Goal: Task Accomplishment & Management: Use online tool/utility

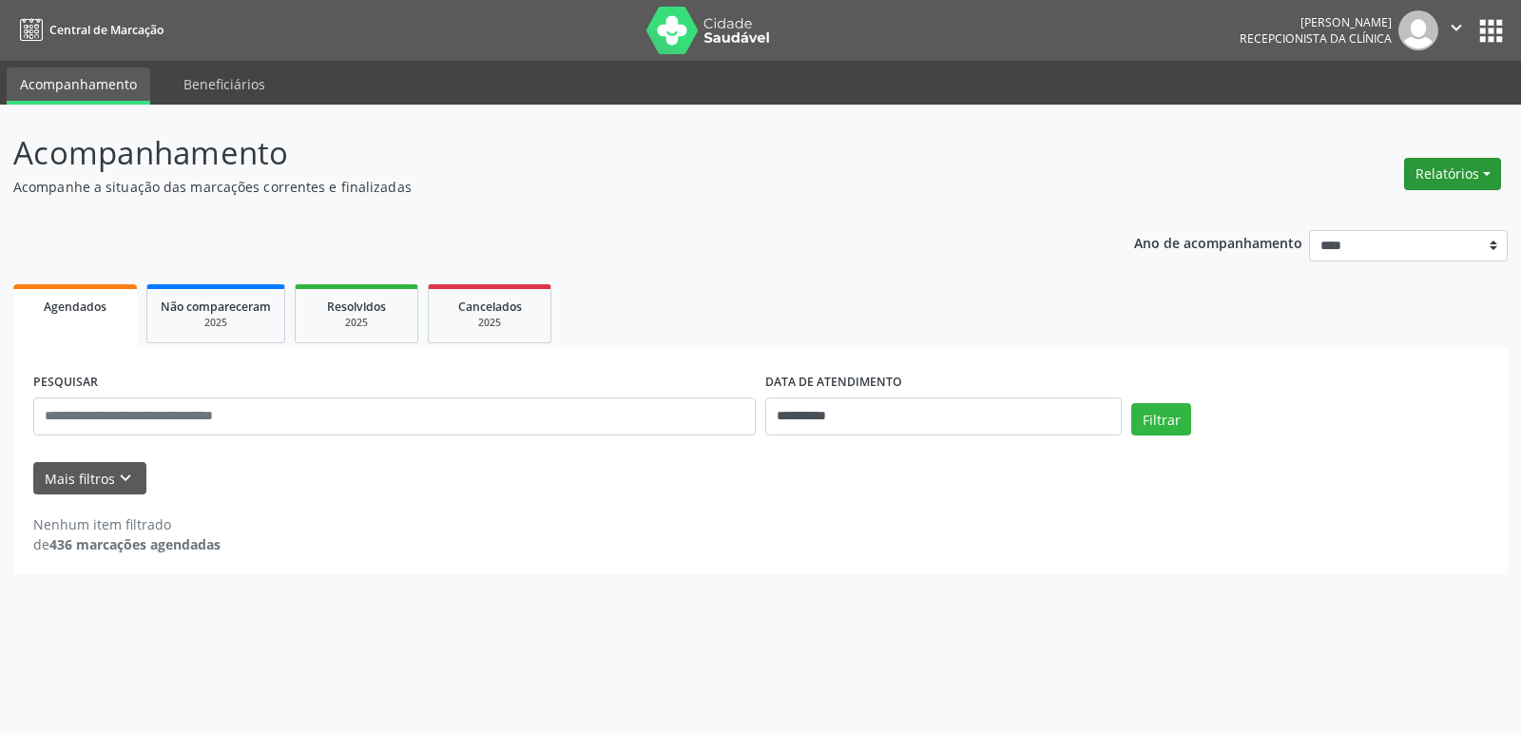
click at [1442, 173] on button "Relatórios" at bounding box center [1452, 174] width 97 height 32
click at [1378, 211] on link "Agendamentos" at bounding box center [1400, 215] width 204 height 27
select select "*"
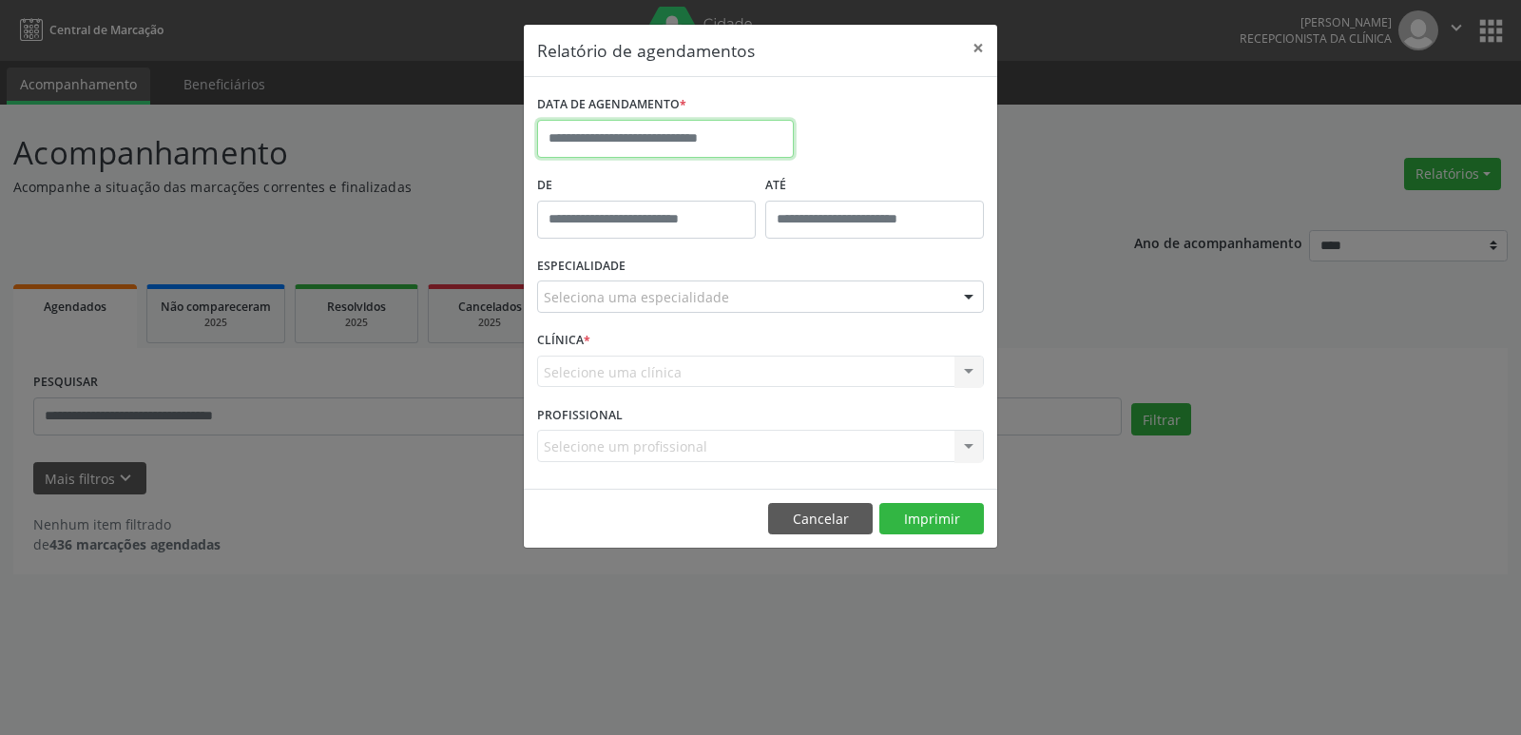
click at [688, 138] on input "text" at bounding box center [665, 139] width 257 height 38
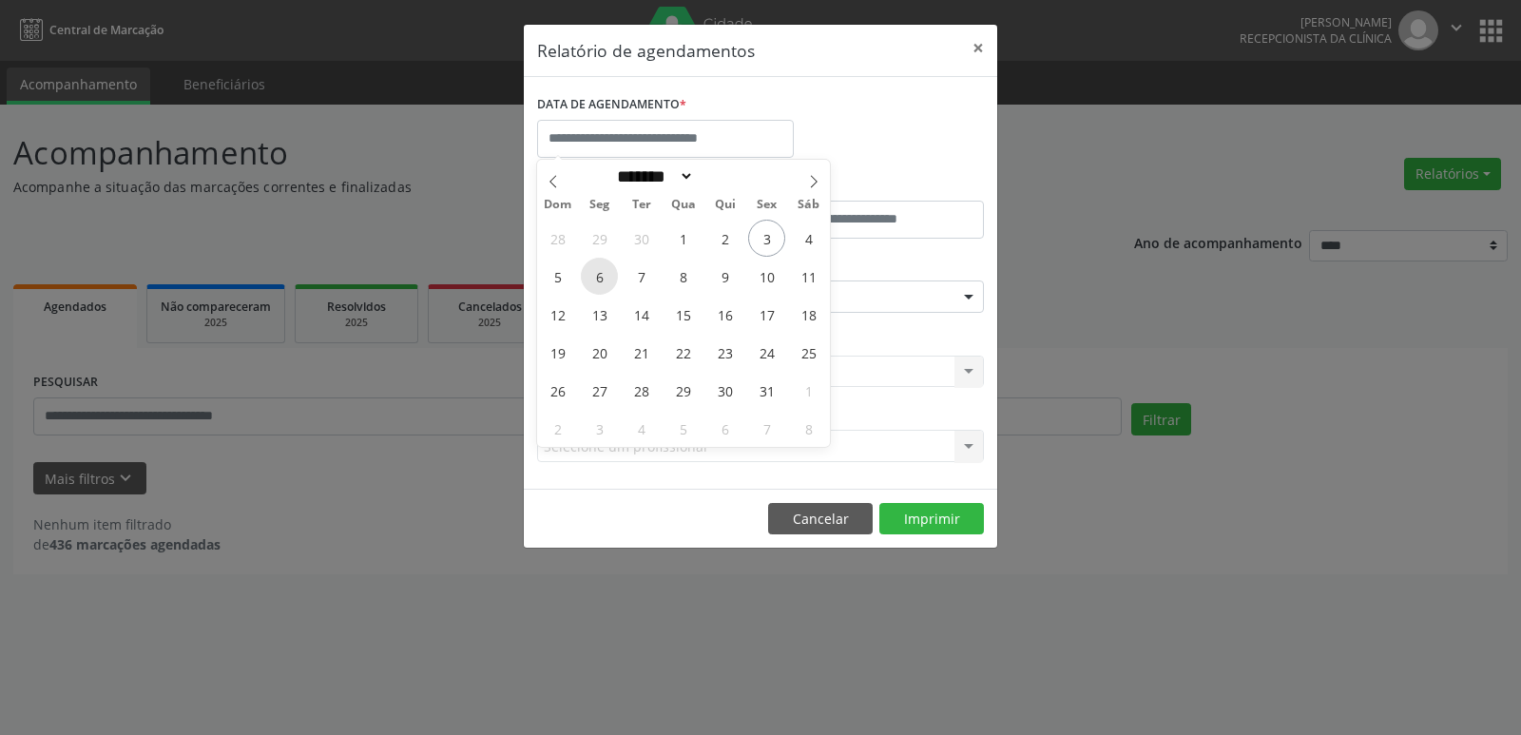
click at [598, 275] on span "6" at bounding box center [599, 276] width 37 height 37
type input "**********"
click at [598, 275] on span "6" at bounding box center [599, 276] width 37 height 37
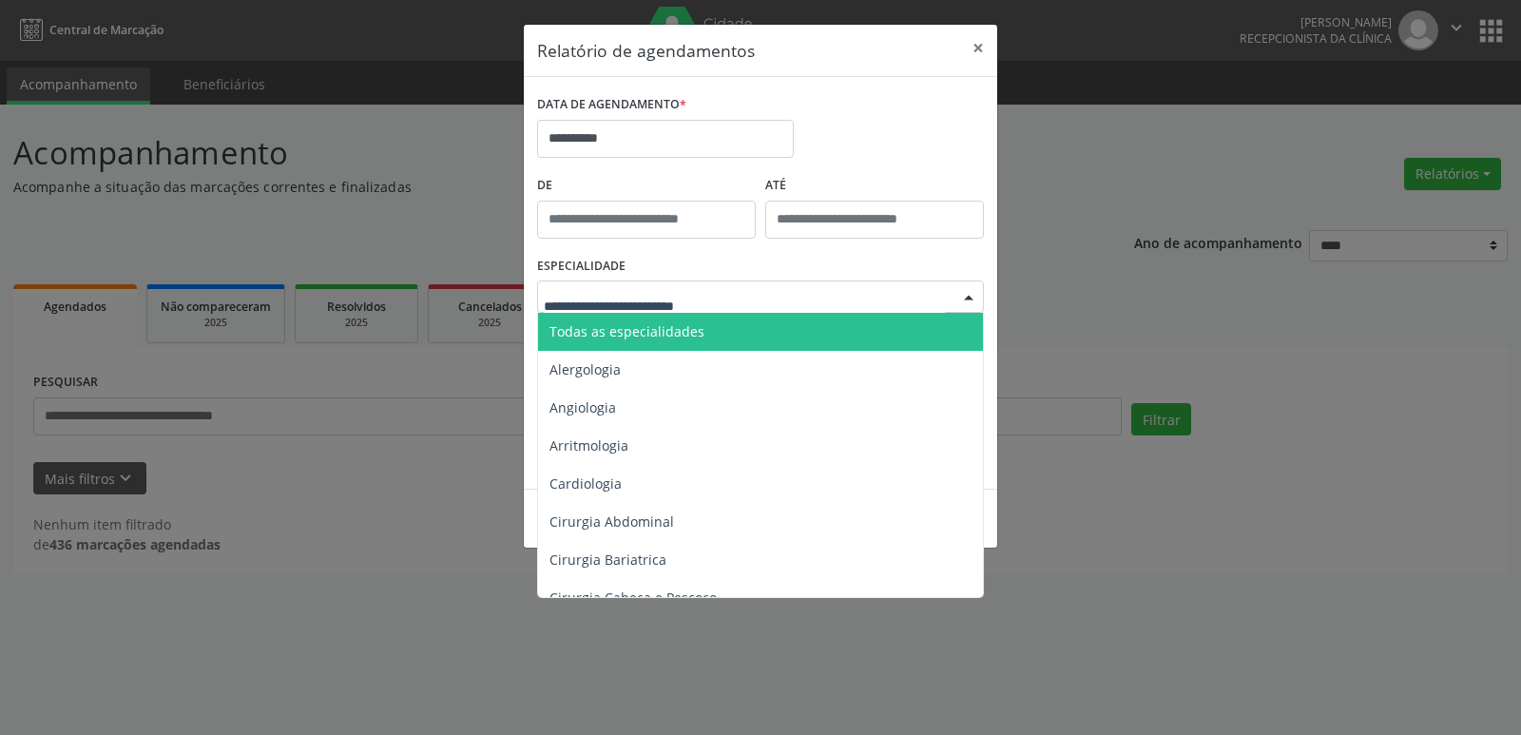
click at [657, 332] on span "Todas as especialidades" at bounding box center [627, 331] width 155 height 18
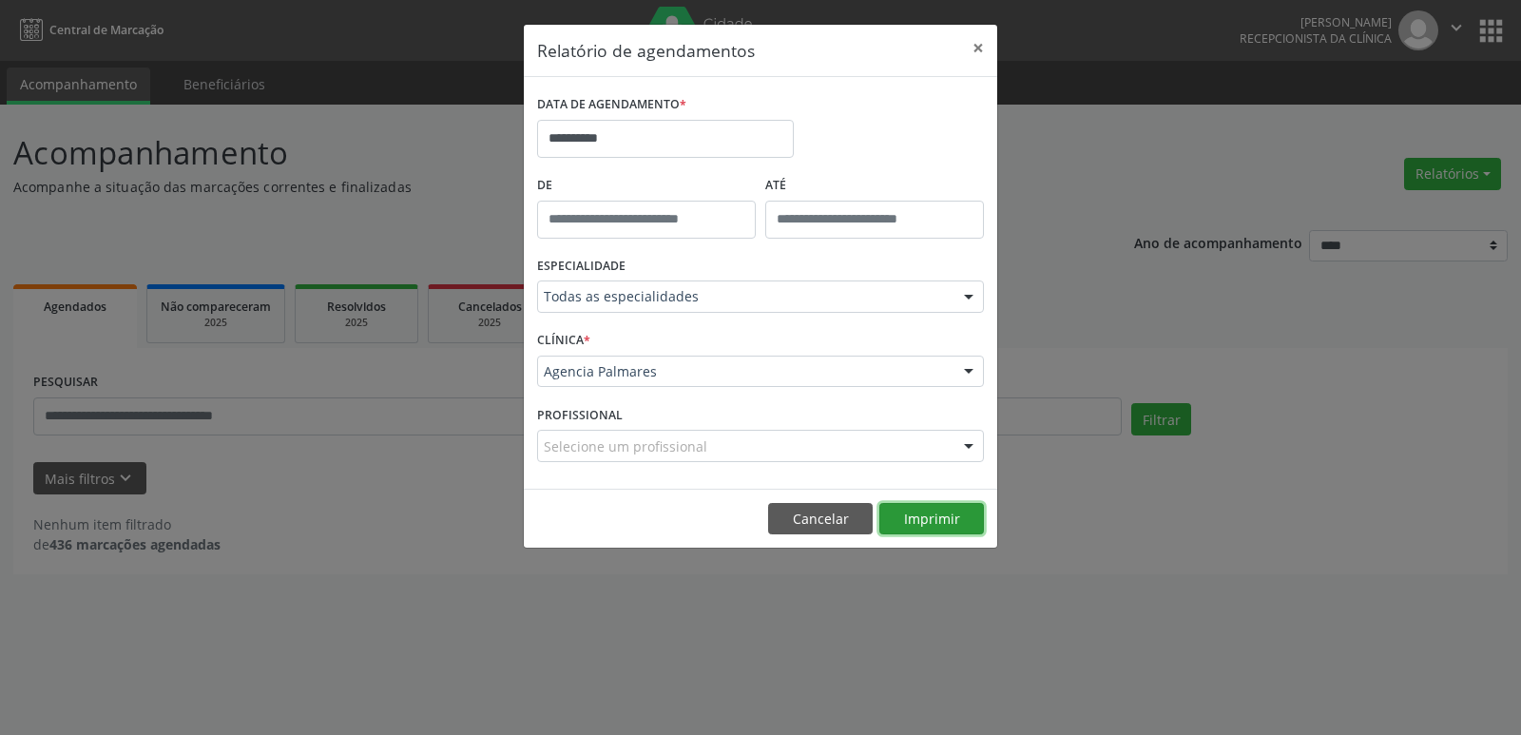
click at [935, 521] on button "Imprimir" at bounding box center [931, 519] width 105 height 32
